Goal: Transaction & Acquisition: Purchase product/service

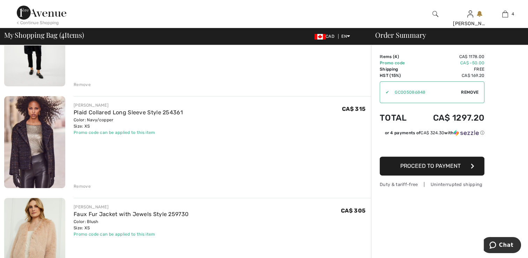
scroll to position [279, 0]
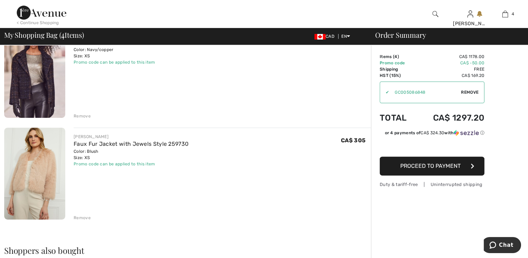
click at [81, 117] on div "Remove" at bounding box center [82, 116] width 17 height 6
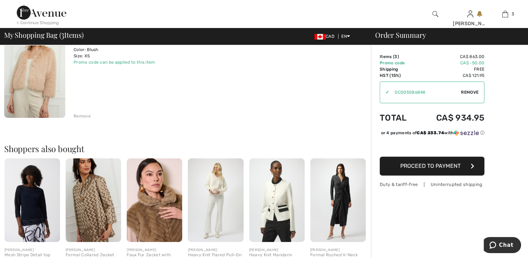
scroll to position [271, 0]
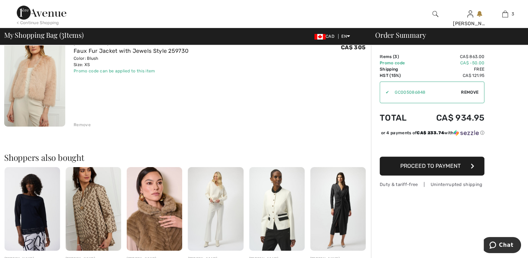
click at [85, 125] on div "Remove" at bounding box center [82, 125] width 17 height 6
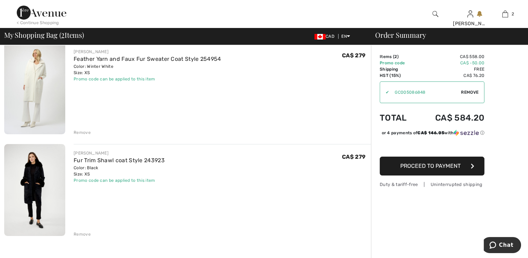
scroll to position [70, 0]
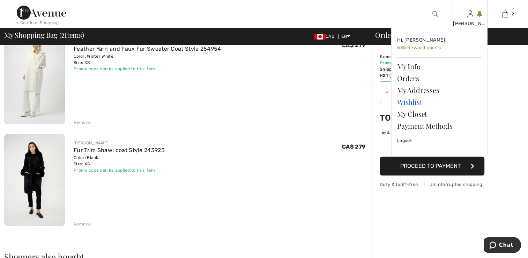
click at [421, 101] on link "Wishlist" at bounding box center [439, 102] width 85 height 12
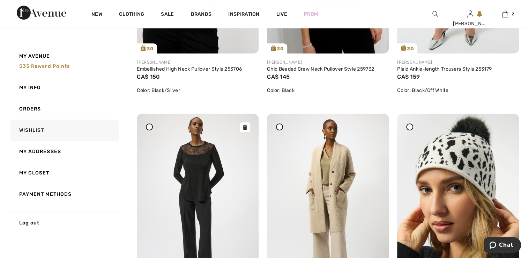
scroll to position [314, 0]
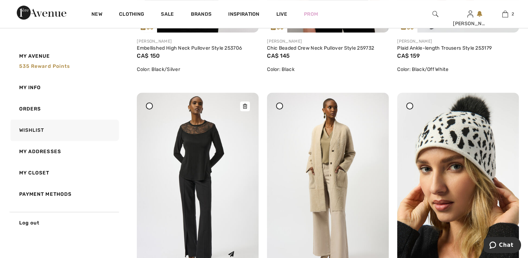
click at [218, 145] on img at bounding box center [198, 184] width 122 height 183
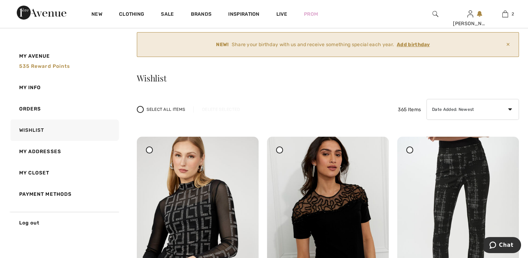
scroll to position [70, 0]
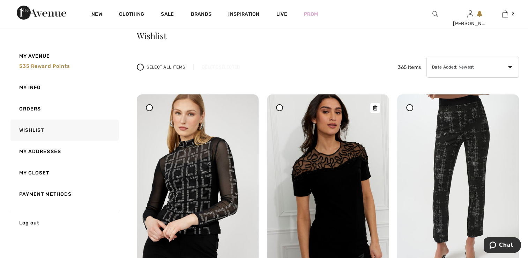
click at [334, 213] on img at bounding box center [328, 185] width 122 height 183
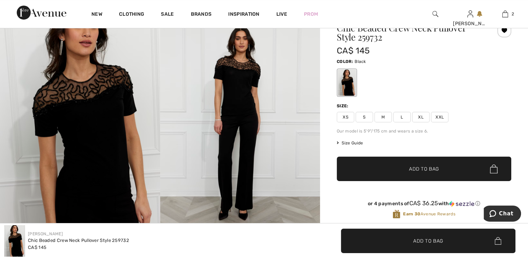
scroll to position [35, 0]
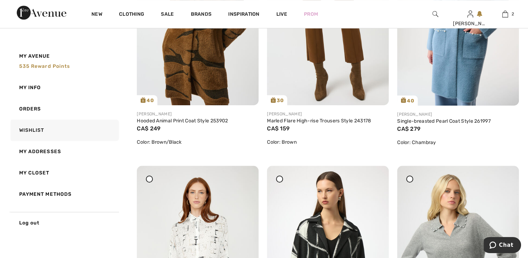
scroll to position [3213, 0]
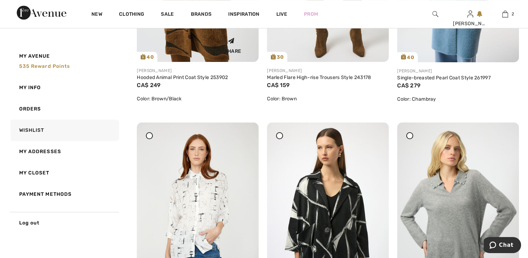
click at [187, 62] on div "Share" at bounding box center [198, 56] width 122 height 11
click at [191, 47] on div "Share" at bounding box center [197, 44] width 111 height 25
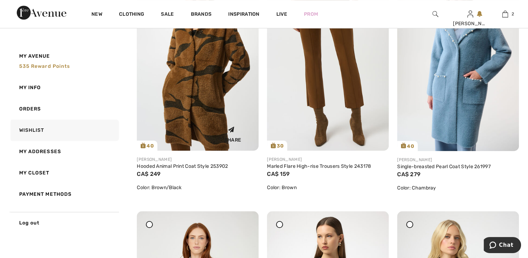
scroll to position [3108, 0]
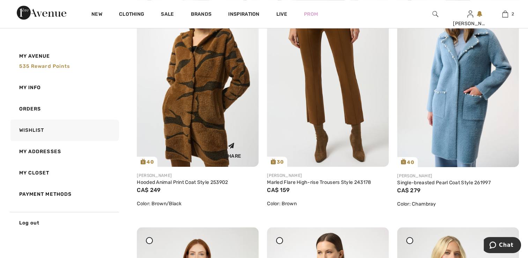
click at [185, 96] on img at bounding box center [198, 75] width 122 height 183
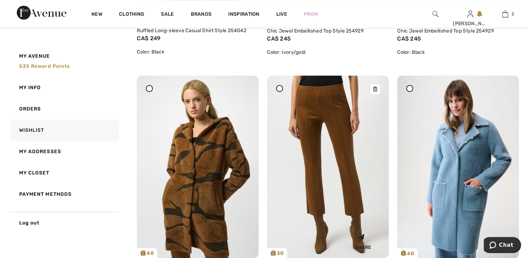
scroll to position [3038, 0]
